Goal: Information Seeking & Learning: Learn about a topic

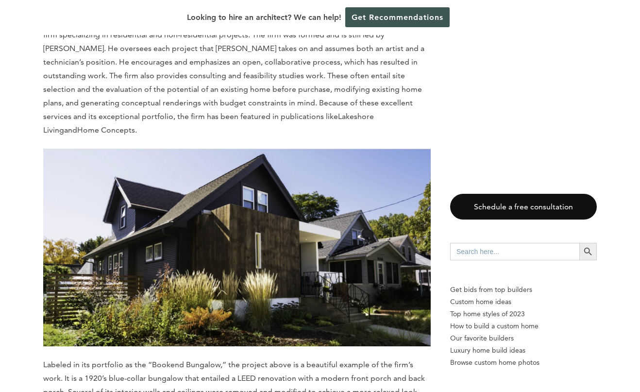
scroll to position [2106, 0]
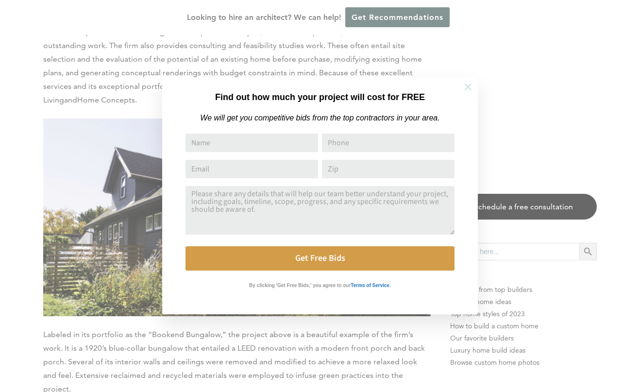
click at [467, 89] on icon at bounding box center [468, 87] width 11 height 11
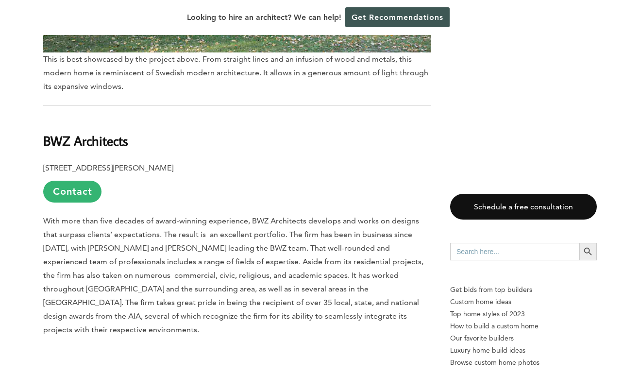
scroll to position [8010, 0]
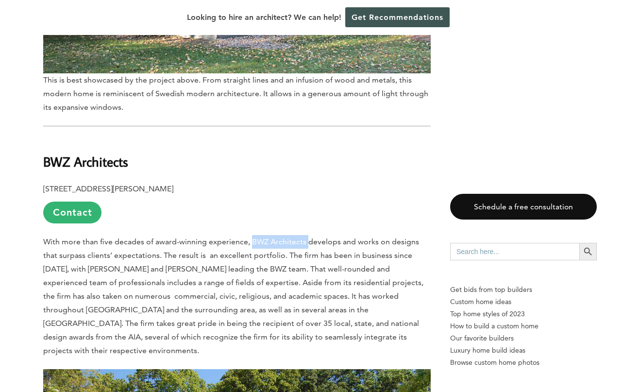
drag, startPoint x: 250, startPoint y: 117, endPoint x: 304, endPoint y: 120, distance: 53.5
click at [304, 237] on span "With more than five decades of award-winning experience, BWZ Architects develop…" at bounding box center [233, 296] width 380 height 118
copy span "BWZ Architects"
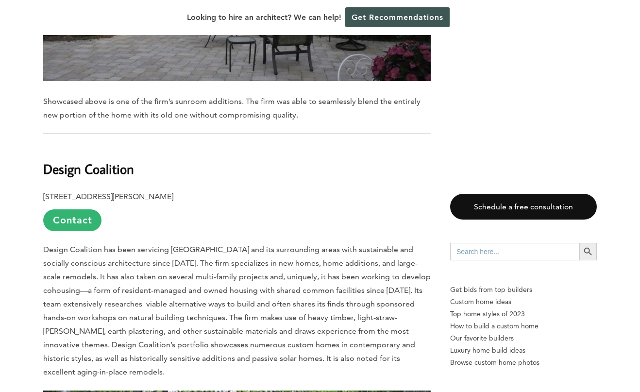
scroll to position [6900, 0]
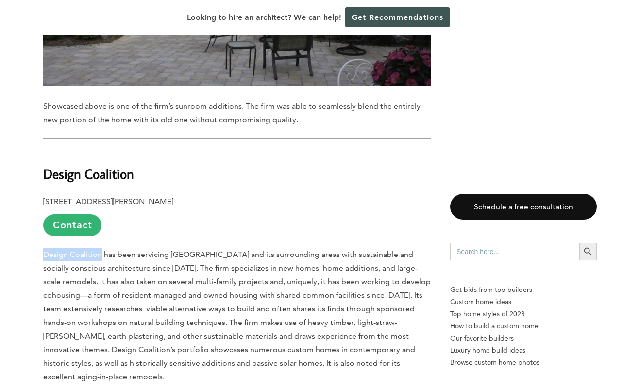
drag, startPoint x: 101, startPoint y: 159, endPoint x: 39, endPoint y: 160, distance: 61.2
copy span "Design Coalition"
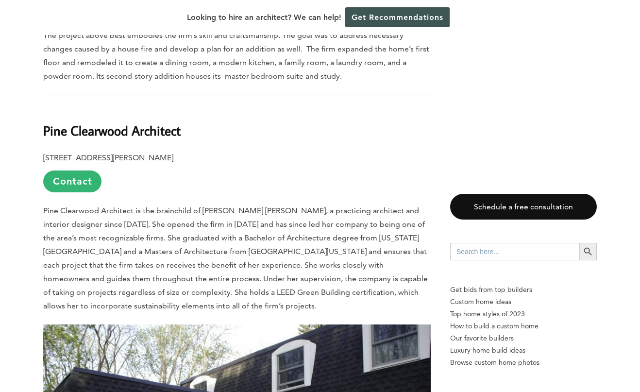
scroll to position [6399, 0]
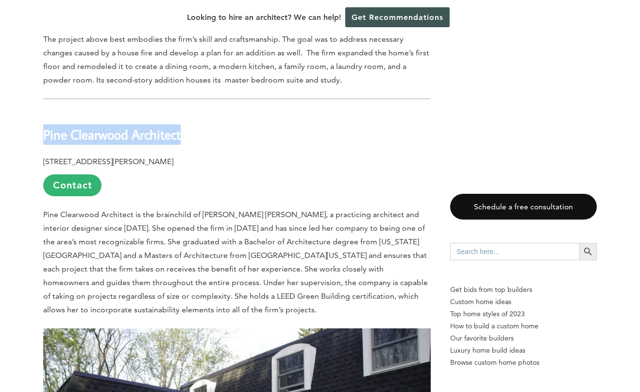
drag, startPoint x: 195, startPoint y: 42, endPoint x: 41, endPoint y: 43, distance: 154.0
copy b "Pine Clearwood Architect"
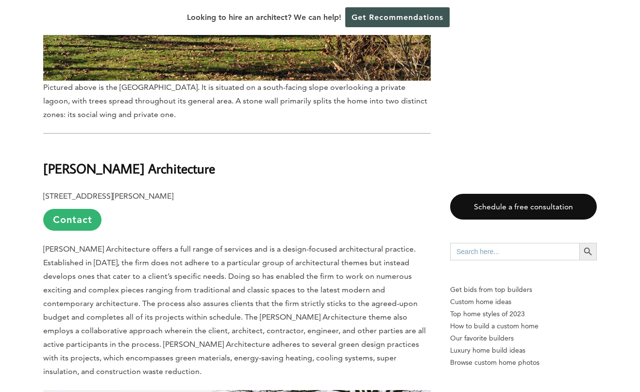
scroll to position [5734, 0]
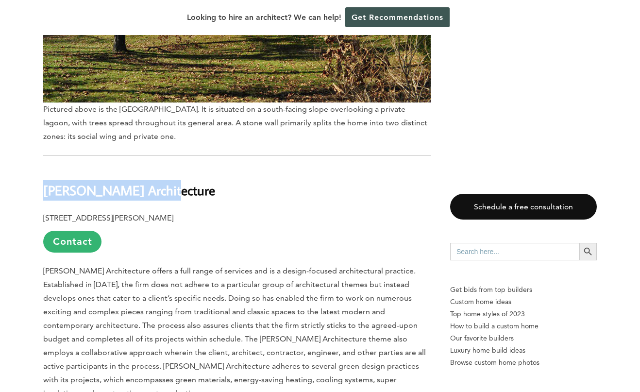
drag, startPoint x: 163, startPoint y: 112, endPoint x: 34, endPoint y: 107, distance: 128.9
copy b "[PERSON_NAME] Architecture"
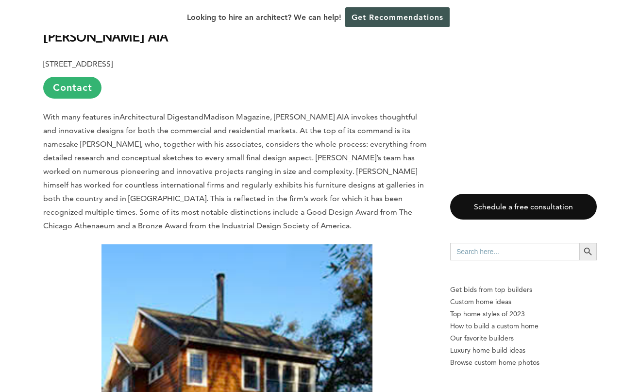
scroll to position [4622, 0]
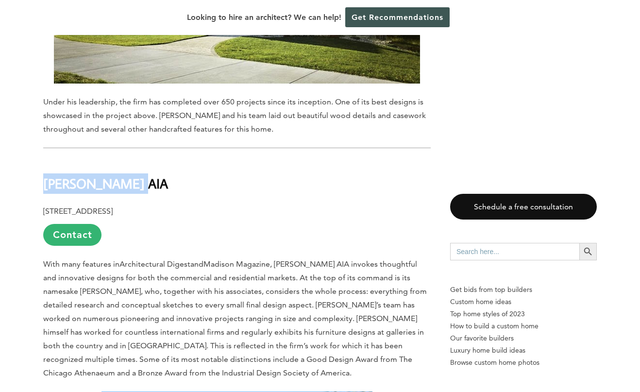
drag, startPoint x: 144, startPoint y: 105, endPoint x: 30, endPoint y: 107, distance: 113.7
click at [30, 107] on div "Last updated on [DATE] 06:30 am [GEOGRAPHIC_DATA] is a city of high-tech busine…" at bounding box center [320, 251] width 585 height 8906
copy strong "[PERSON_NAME] AIA"
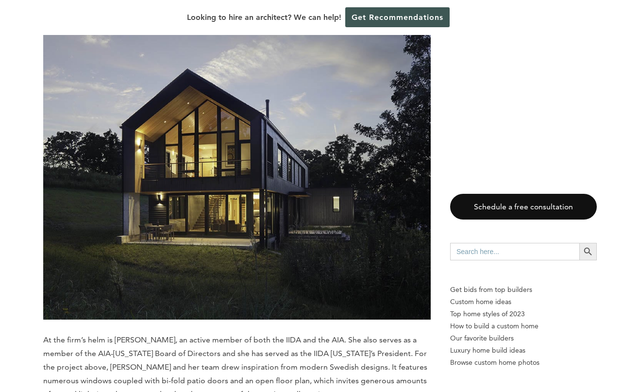
scroll to position [1708, 0]
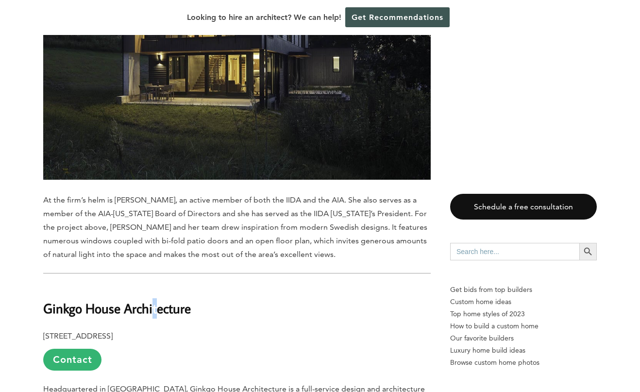
click at [163, 285] on h2 "Ginkgo House Architecture" at bounding box center [237, 302] width 388 height 34
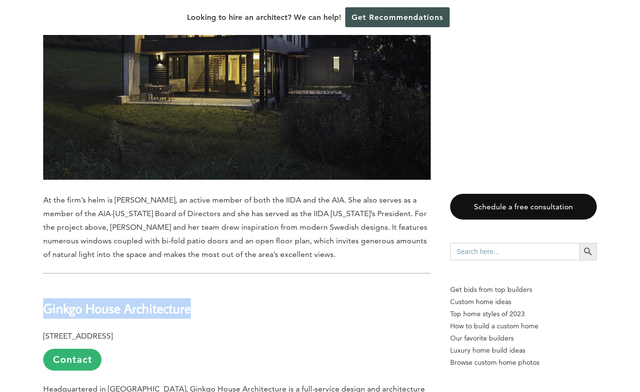
drag, startPoint x: 198, startPoint y: 272, endPoint x: 33, endPoint y: 275, distance: 165.7
copy h2 "Ginkgo House Architecture"
